Goal: Communication & Community: Share content

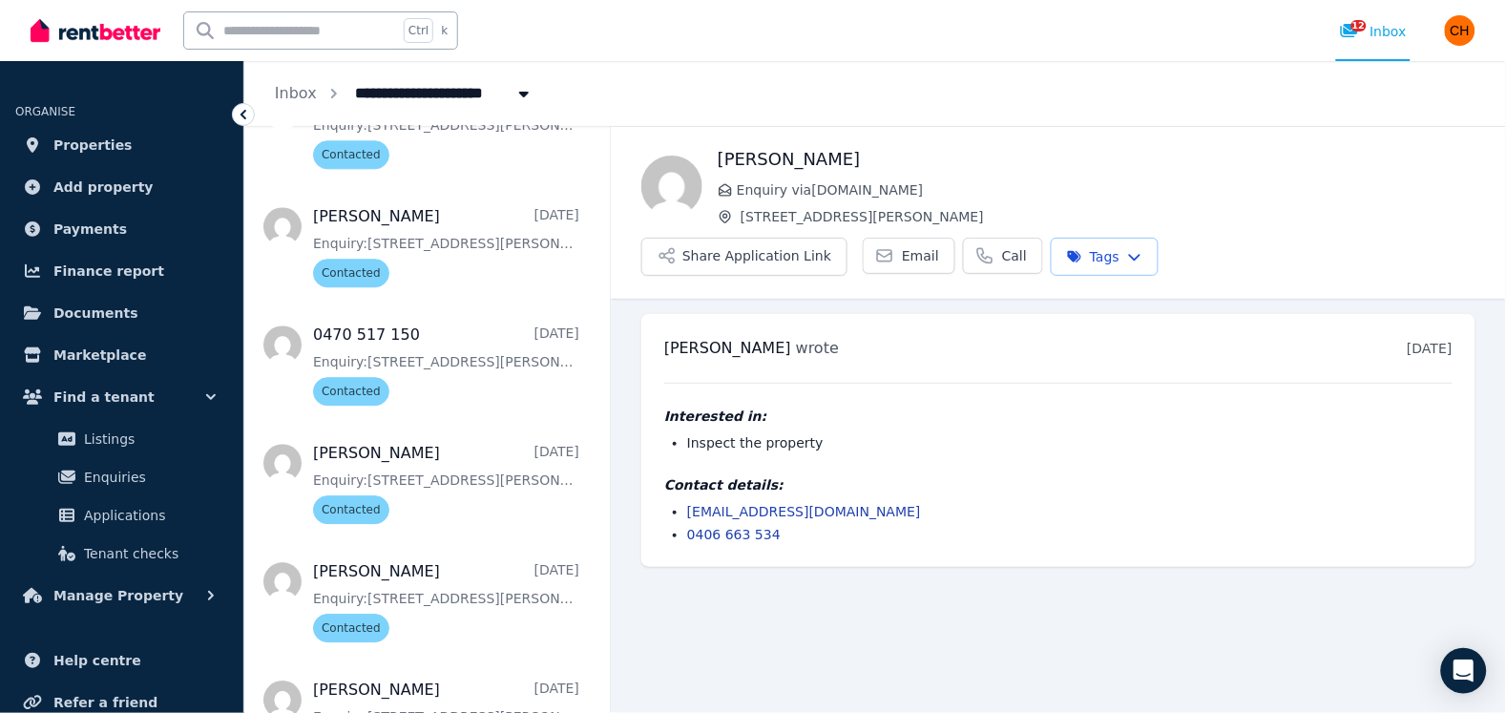
scroll to position [1214, 0]
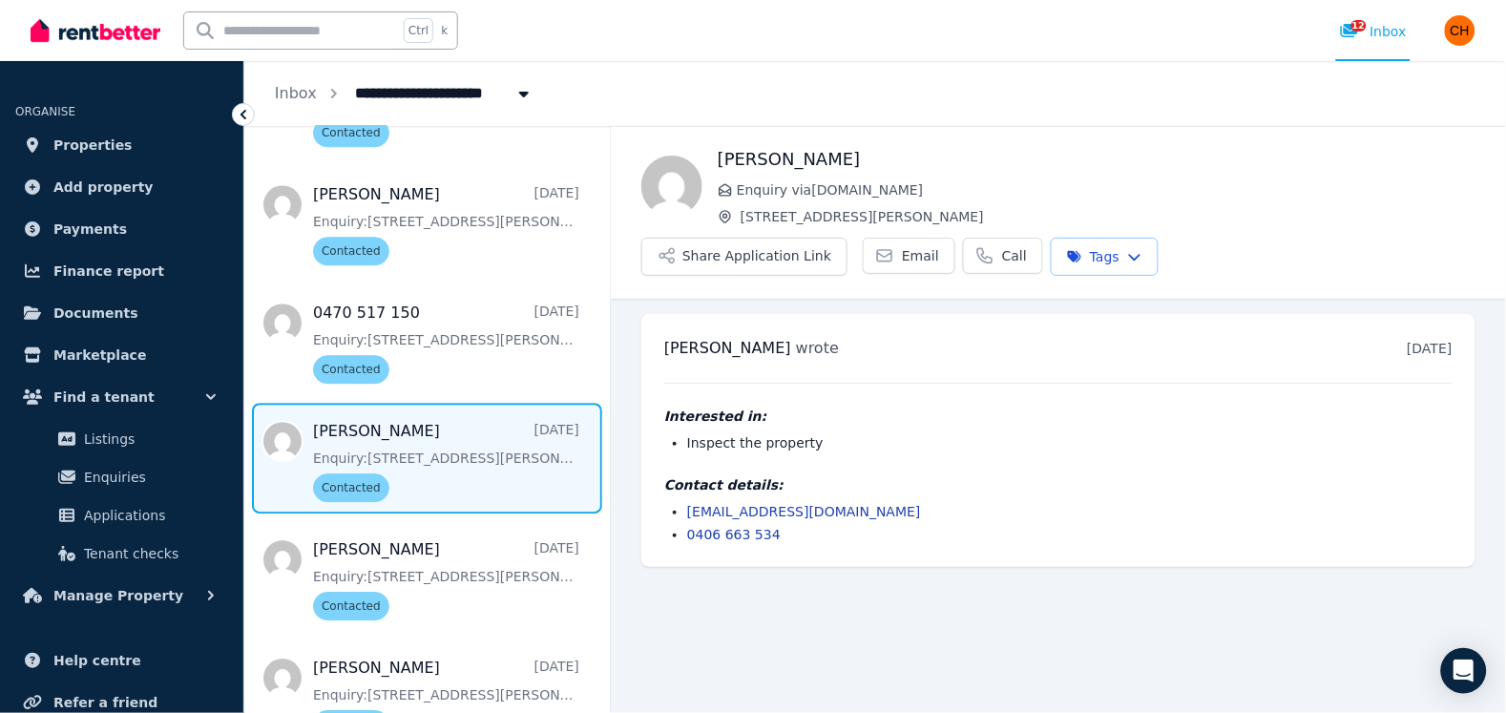
click at [447, 442] on span "Message list" at bounding box center [426, 458] width 365 height 111
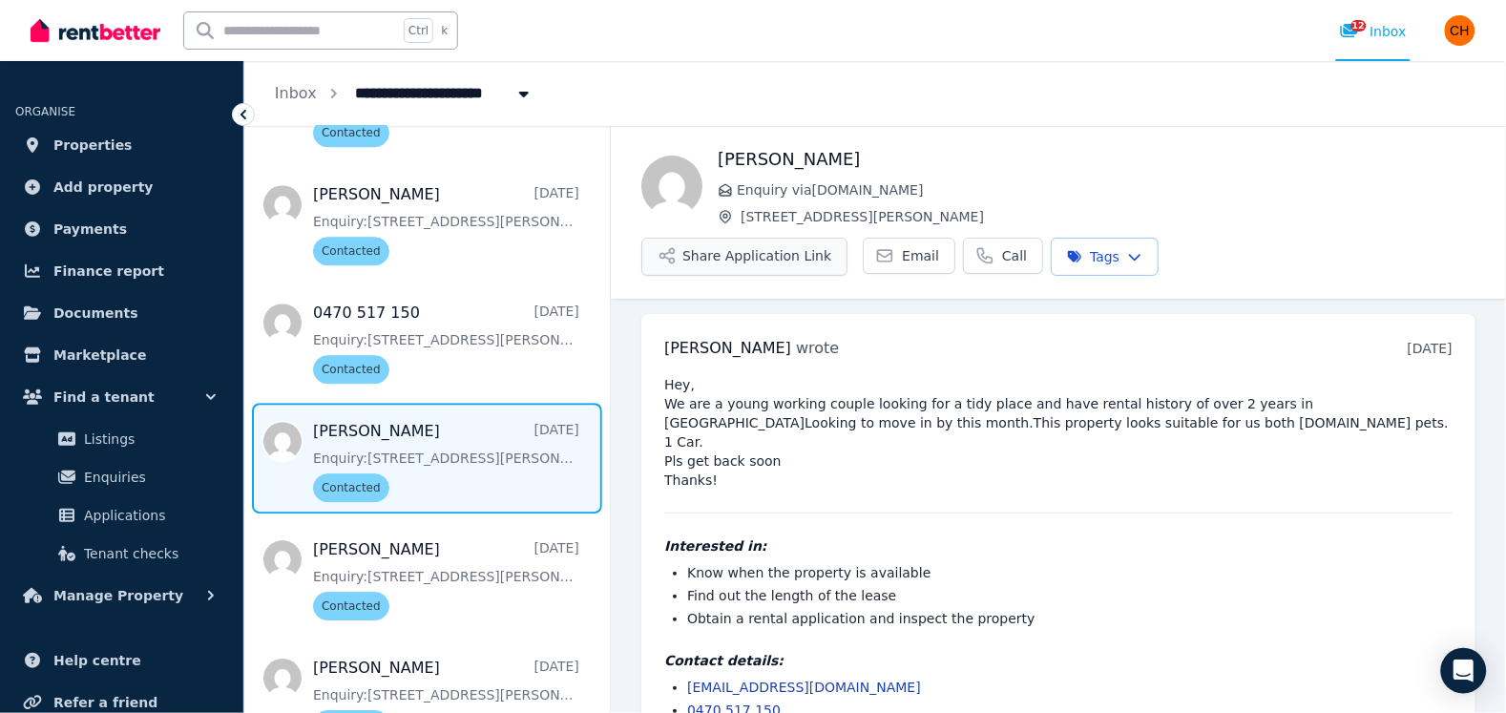
click at [847, 238] on button "Share Application Link" at bounding box center [744, 257] width 206 height 38
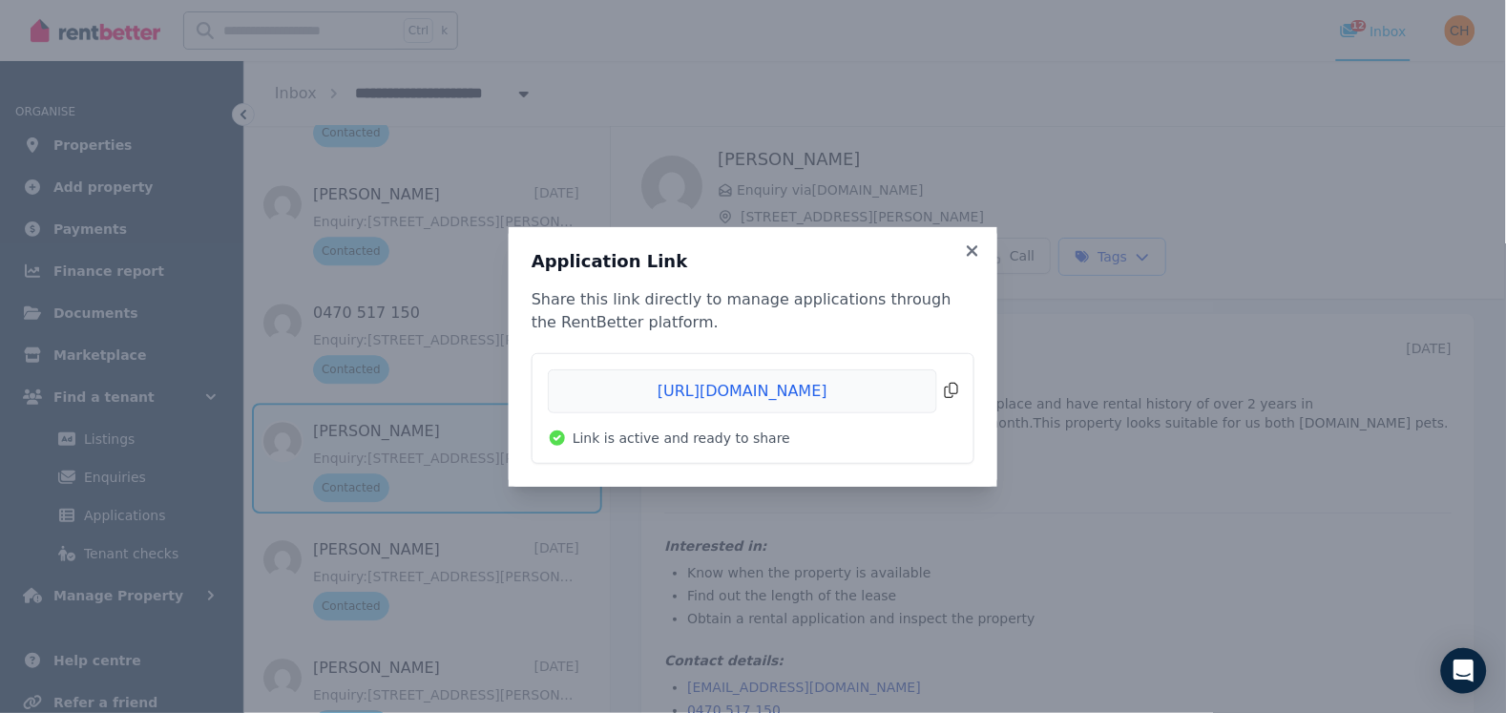
click at [951, 399] on span "Copied!" at bounding box center [753, 391] width 410 height 44
click at [848, 393] on span "Copied!" at bounding box center [753, 391] width 410 height 44
drag, startPoint x: 848, startPoint y: 393, endPoint x: 742, endPoint y: 393, distance: 105.9
click at [742, 393] on span "Copied!" at bounding box center [753, 391] width 410 height 44
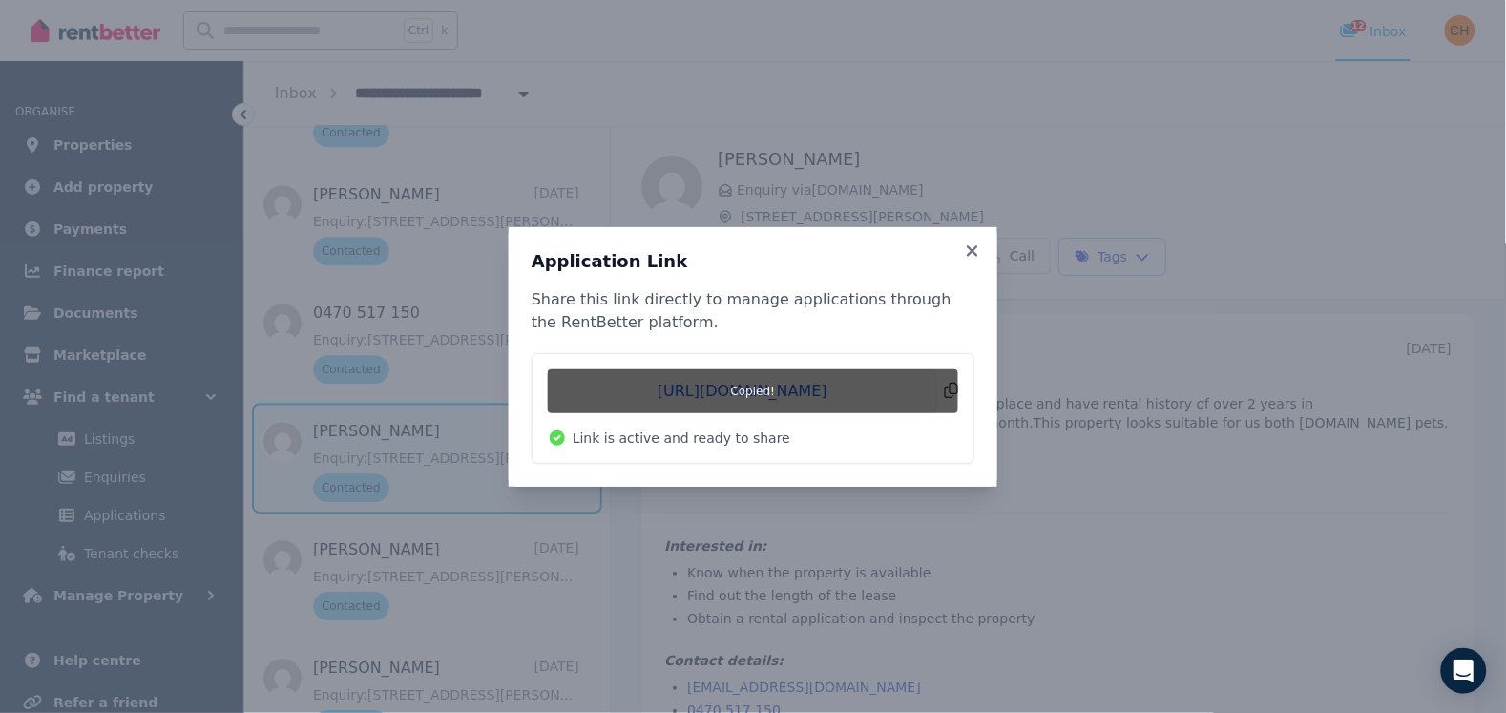
click at [742, 393] on span "Copied!" at bounding box center [753, 391] width 410 height 44
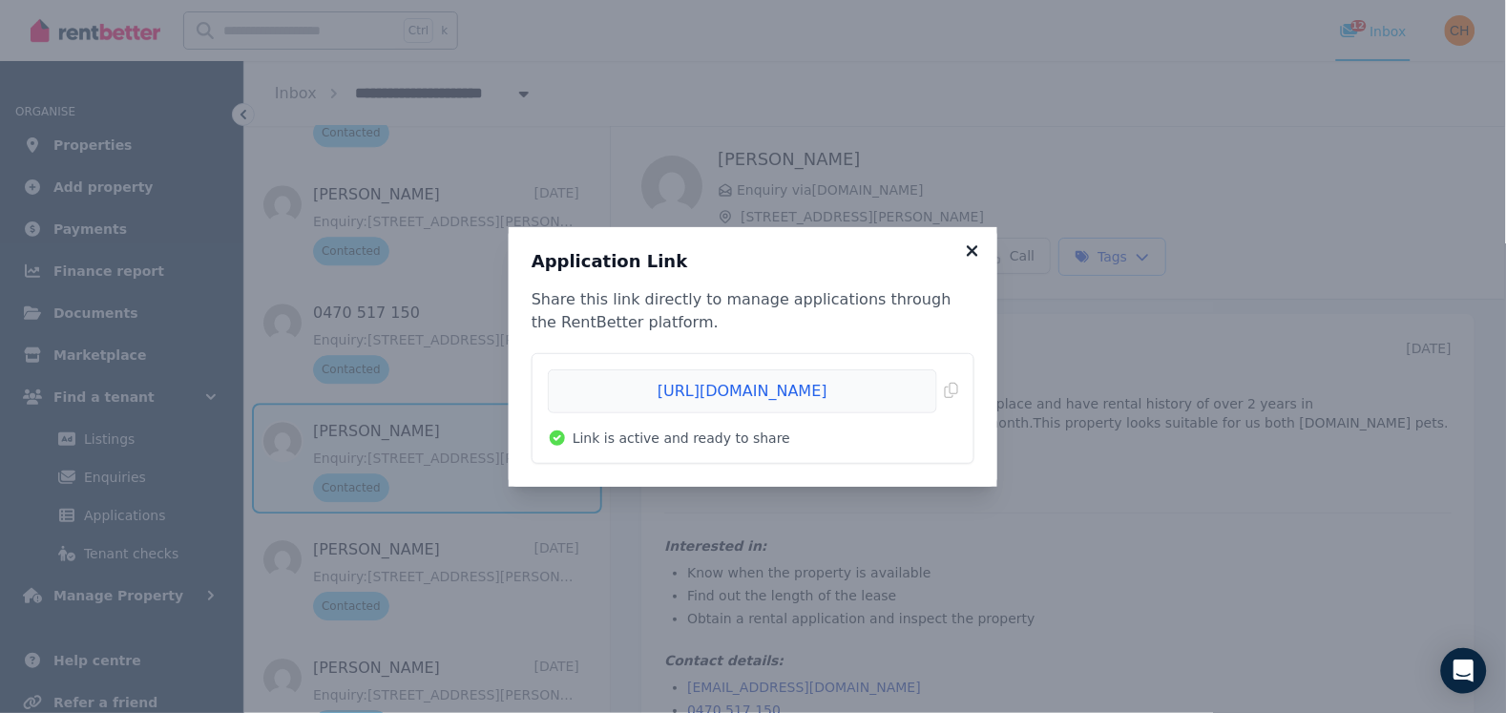
click at [969, 243] on icon at bounding box center [972, 250] width 19 height 17
